Goal: Transaction & Acquisition: Obtain resource

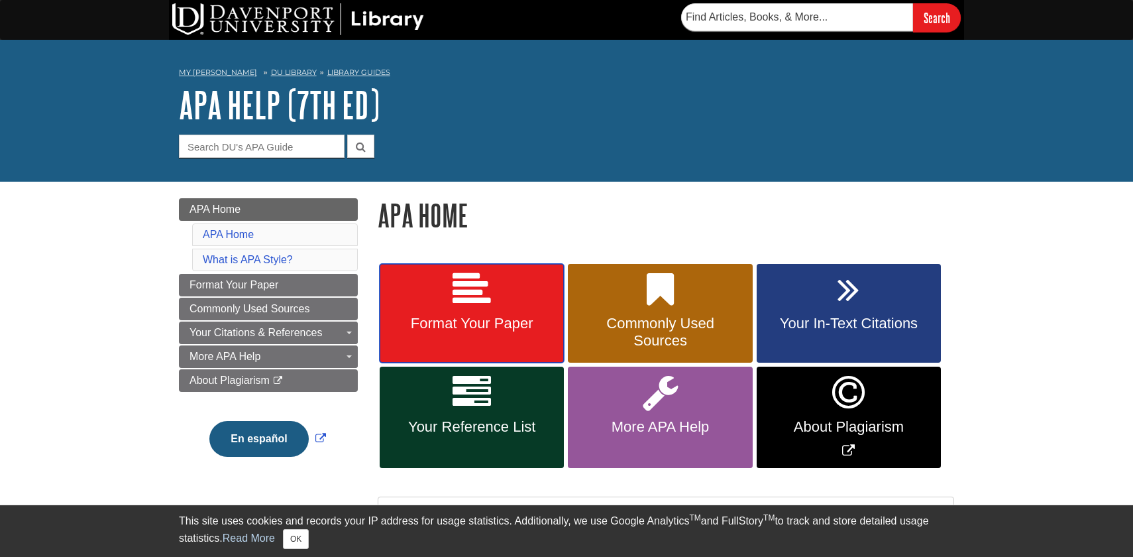
click at [469, 289] on icon at bounding box center [472, 289] width 38 height 38
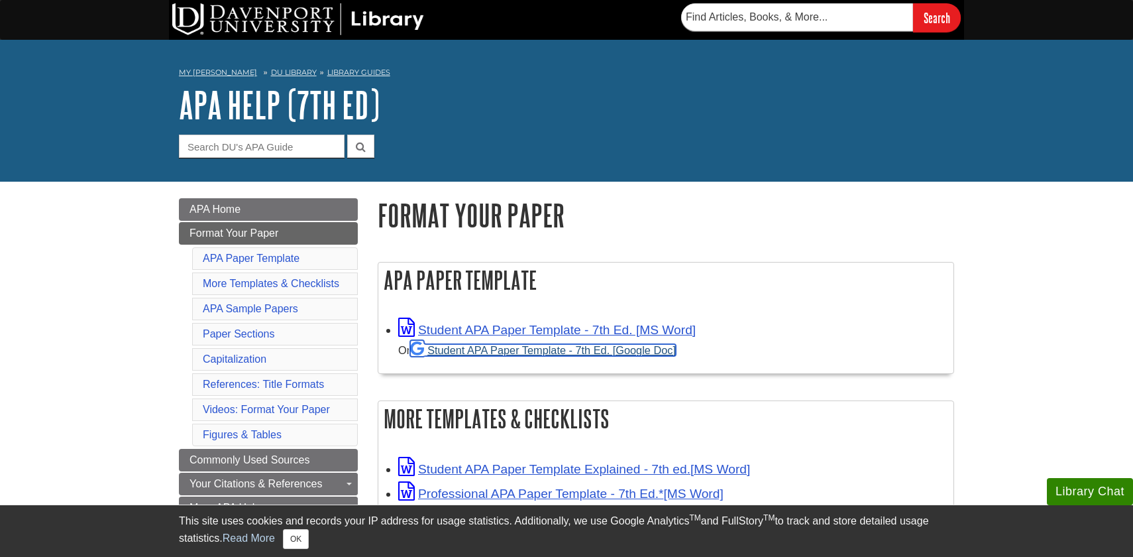
click at [488, 349] on link "Student APA Paper Template - 7th Ed. [Google Doc]" at bounding box center [543, 350] width 266 height 12
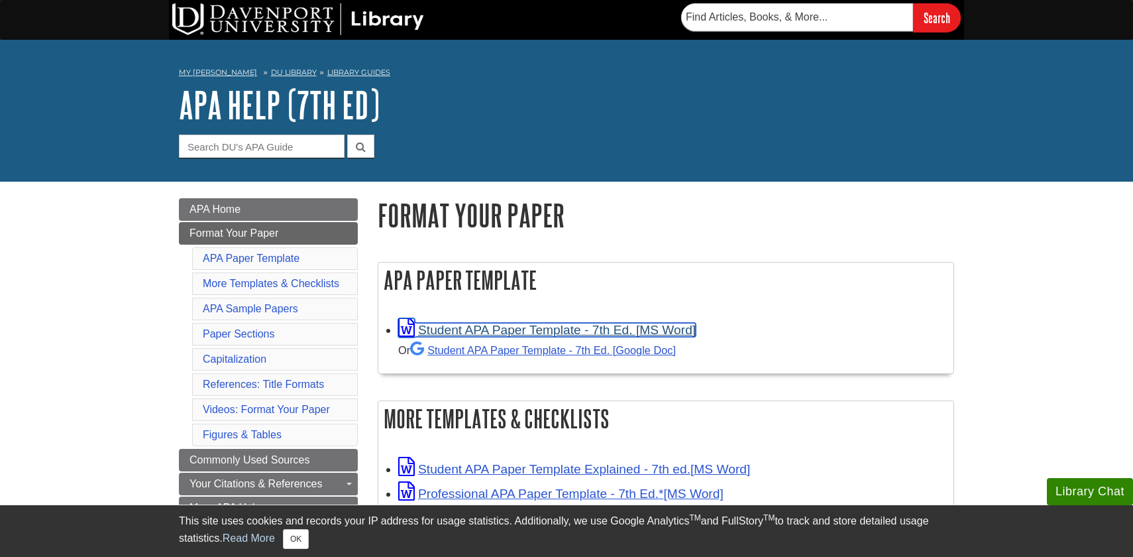
click at [486, 330] on link "Student APA Paper Template - 7th Ed. [MS Word]" at bounding box center [547, 330] width 298 height 14
